Goal: Navigation & Orientation: Find specific page/section

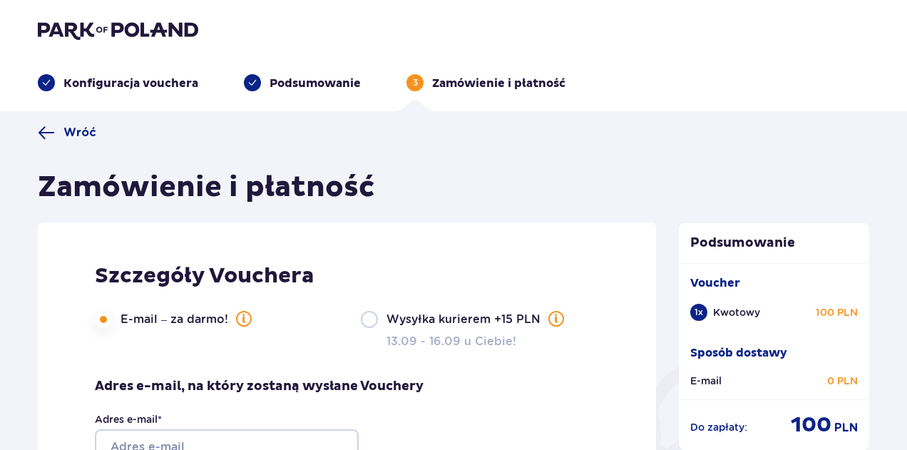
click at [64, 30] on img at bounding box center [118, 30] width 160 height 20
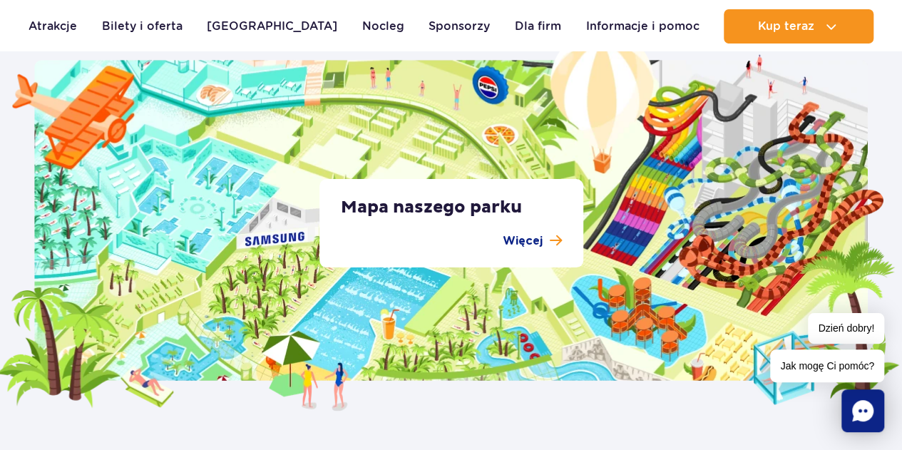
scroll to position [5378, 0]
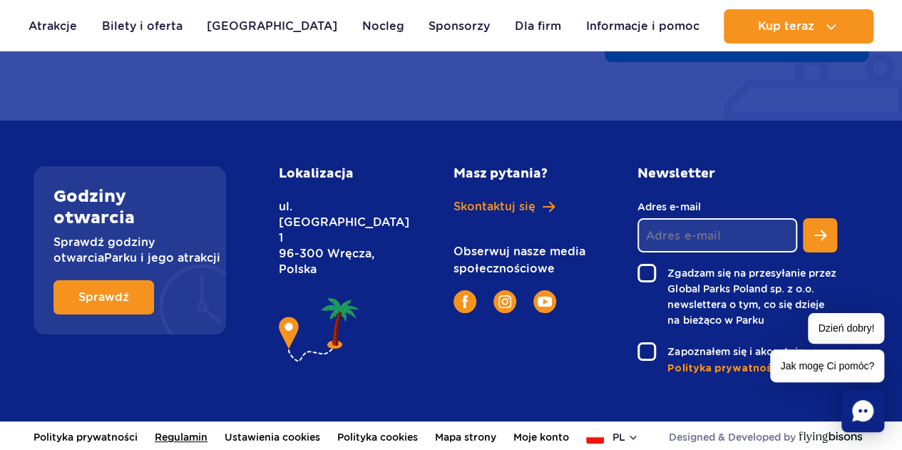
click at [203, 432] on link "Regulamin" at bounding box center [181, 437] width 53 height 31
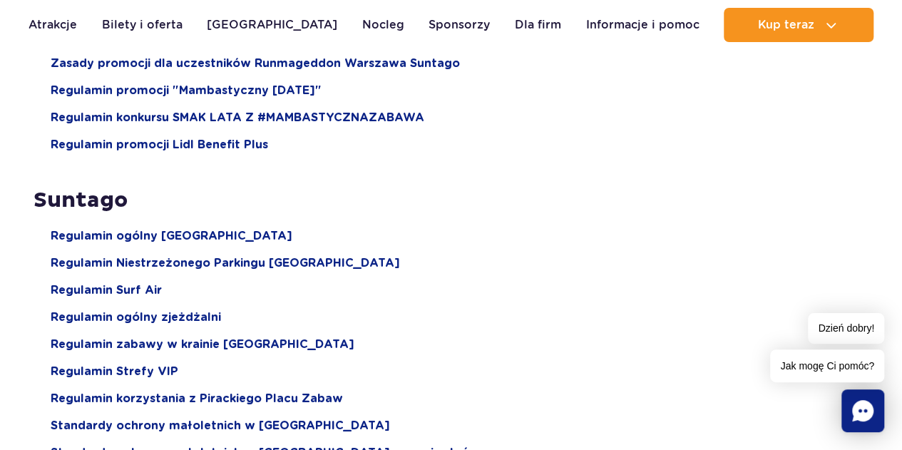
scroll to position [1783, 0]
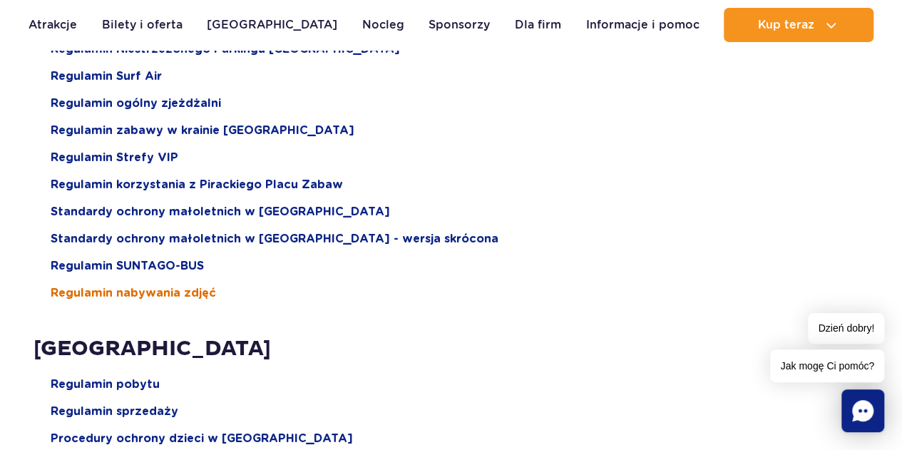
click at [181, 290] on span "Regulamin nabywania zdjęć" at bounding box center [133, 293] width 165 height 16
